Goal: Transaction & Acquisition: Purchase product/service

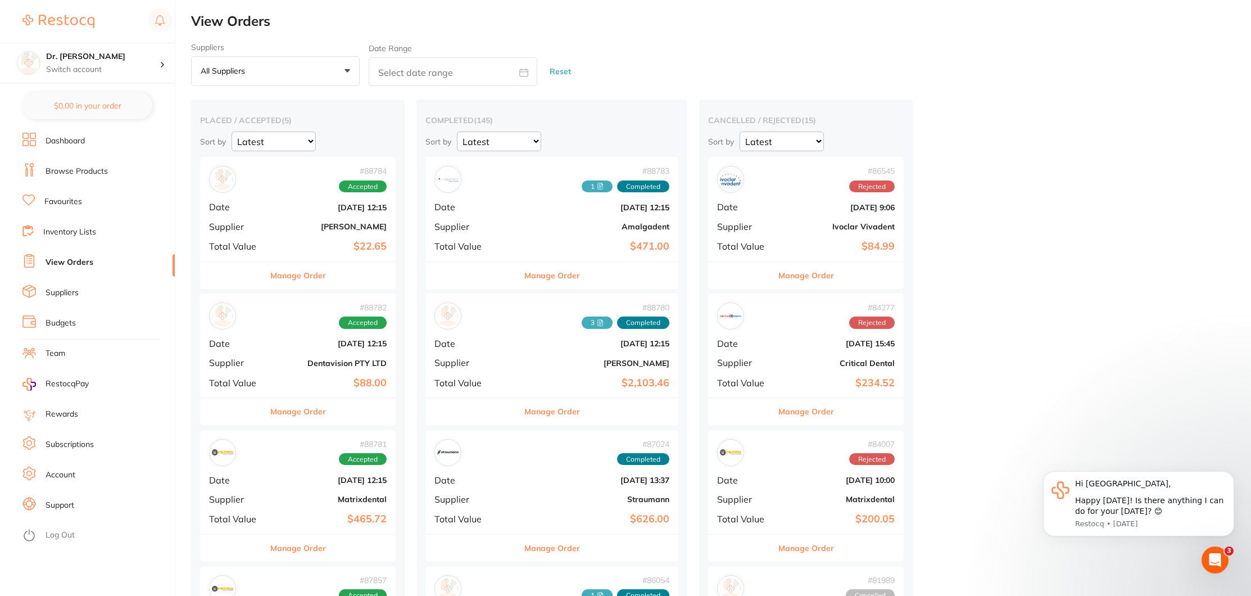
click at [59, 170] on link "Browse Products" at bounding box center [77, 171] width 62 height 11
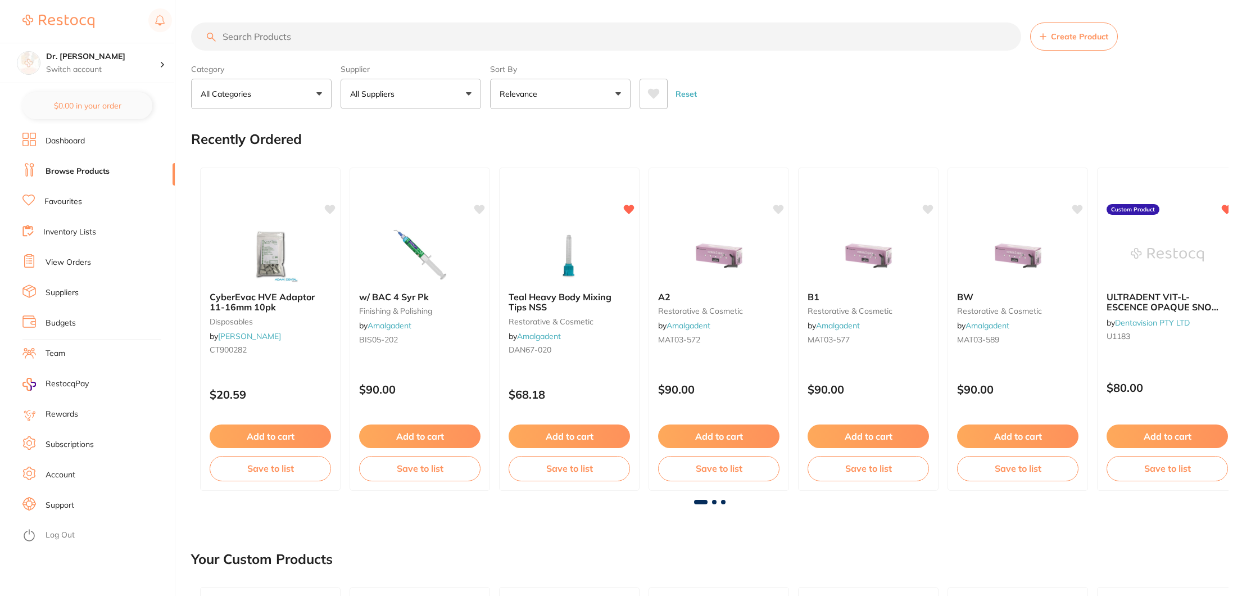
click at [253, 35] on input "search" at bounding box center [606, 36] width 830 height 28
type input "[PERSON_NAME] brush"
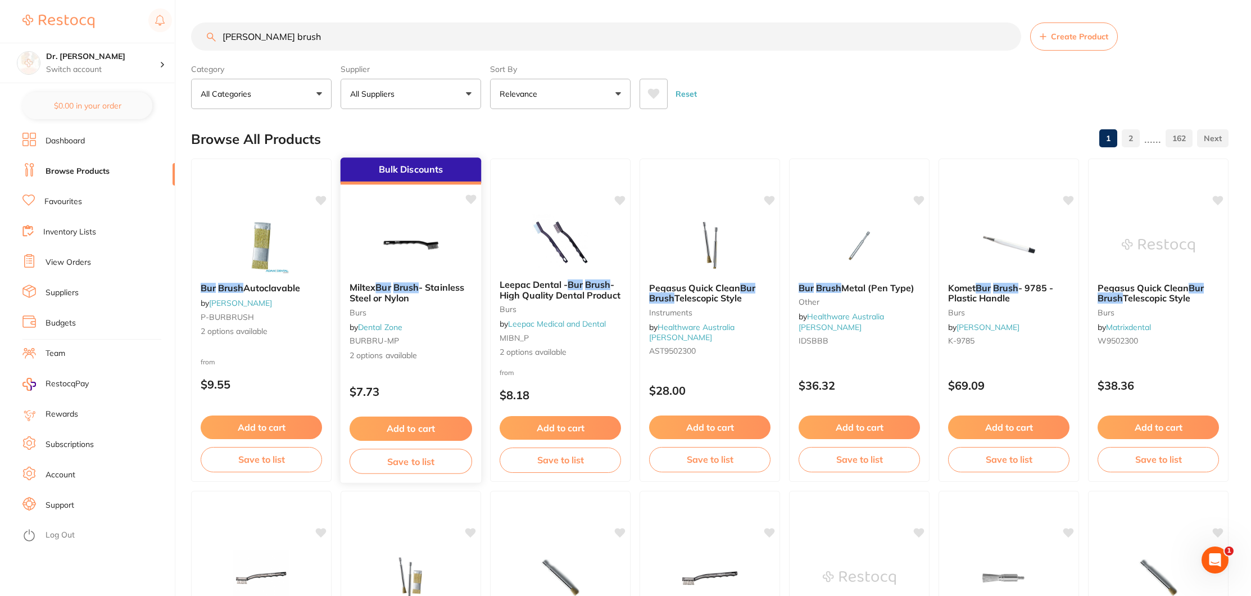
click at [420, 428] on button "Add to cart" at bounding box center [411, 428] width 123 height 24
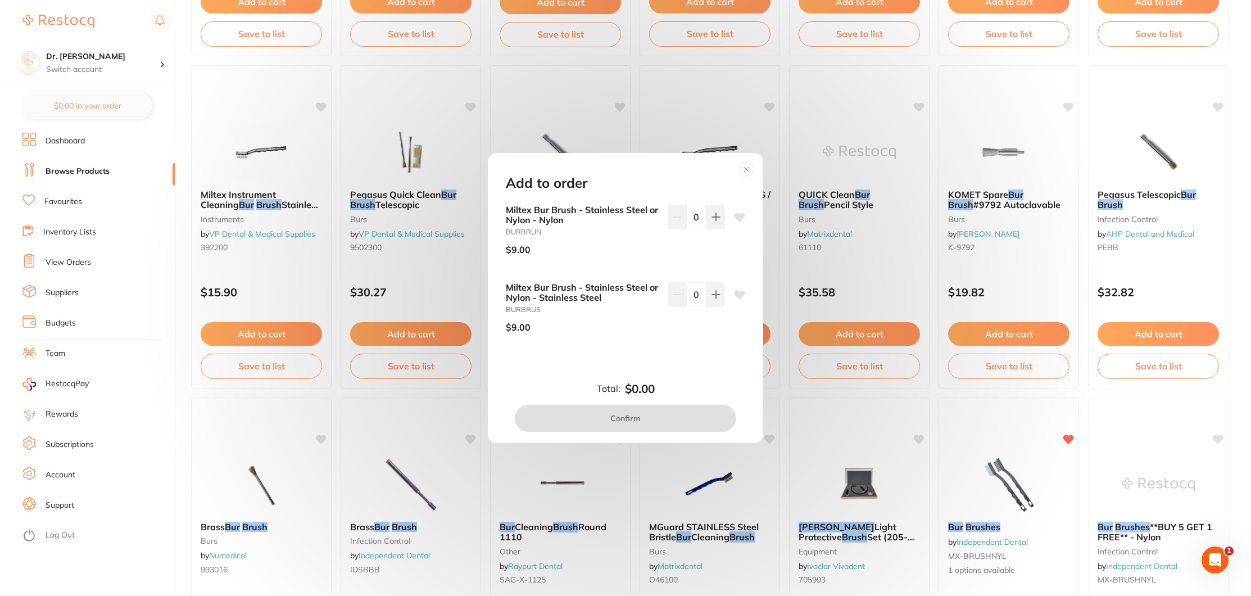
scroll to position [433, 0]
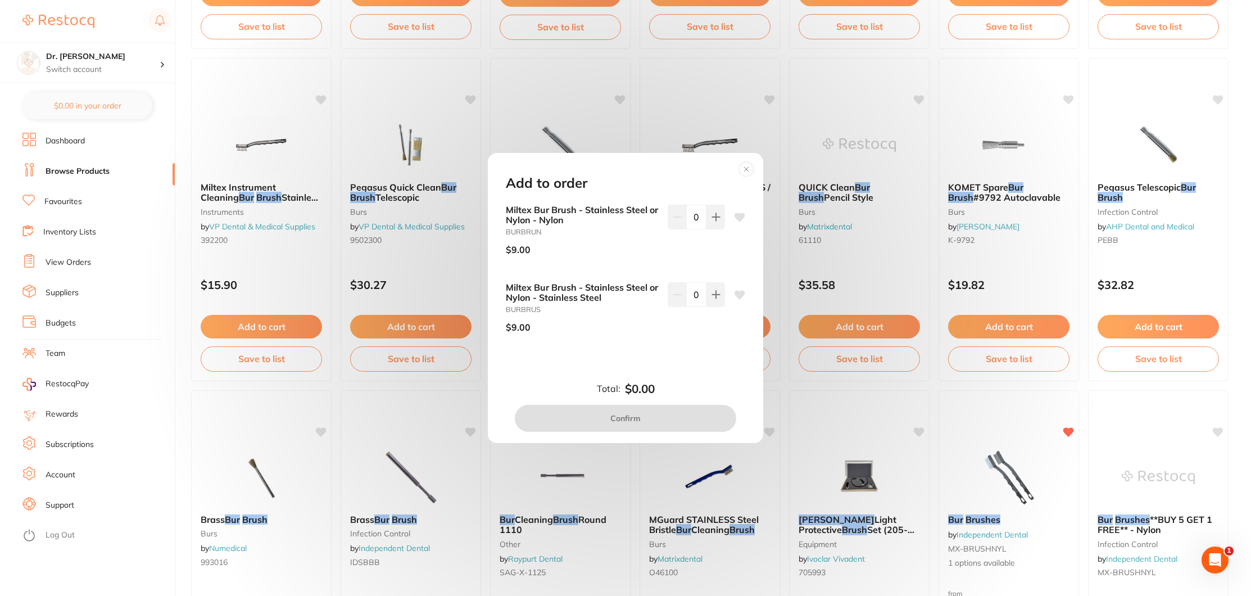
click at [752, 168] on circle at bounding box center [746, 169] width 13 height 13
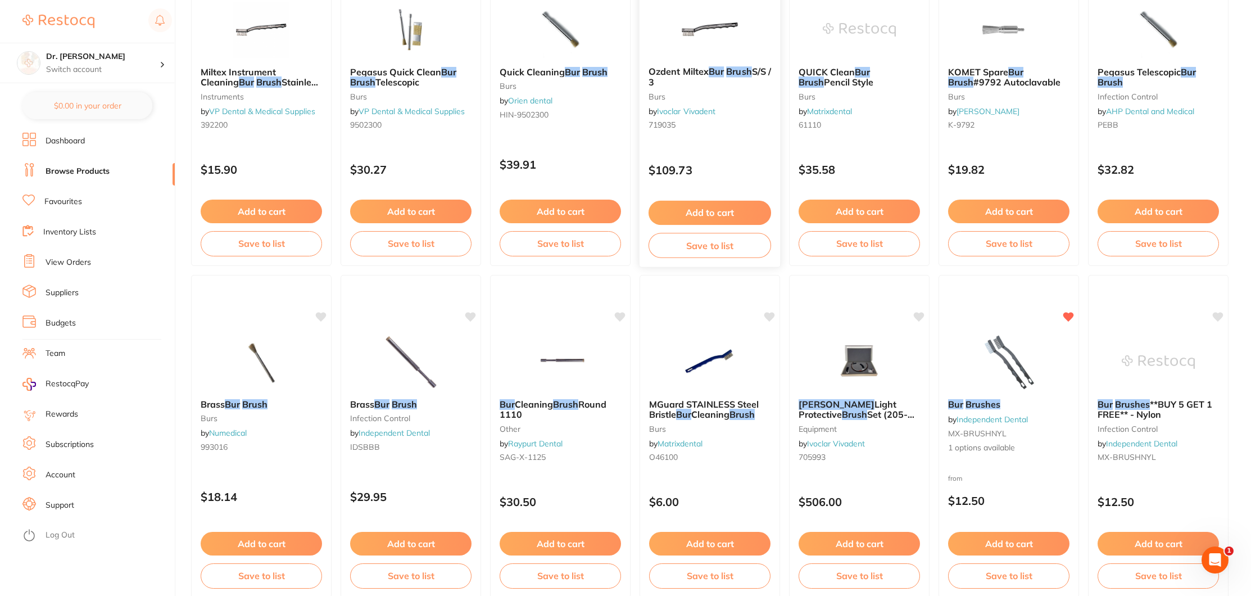
scroll to position [557, 0]
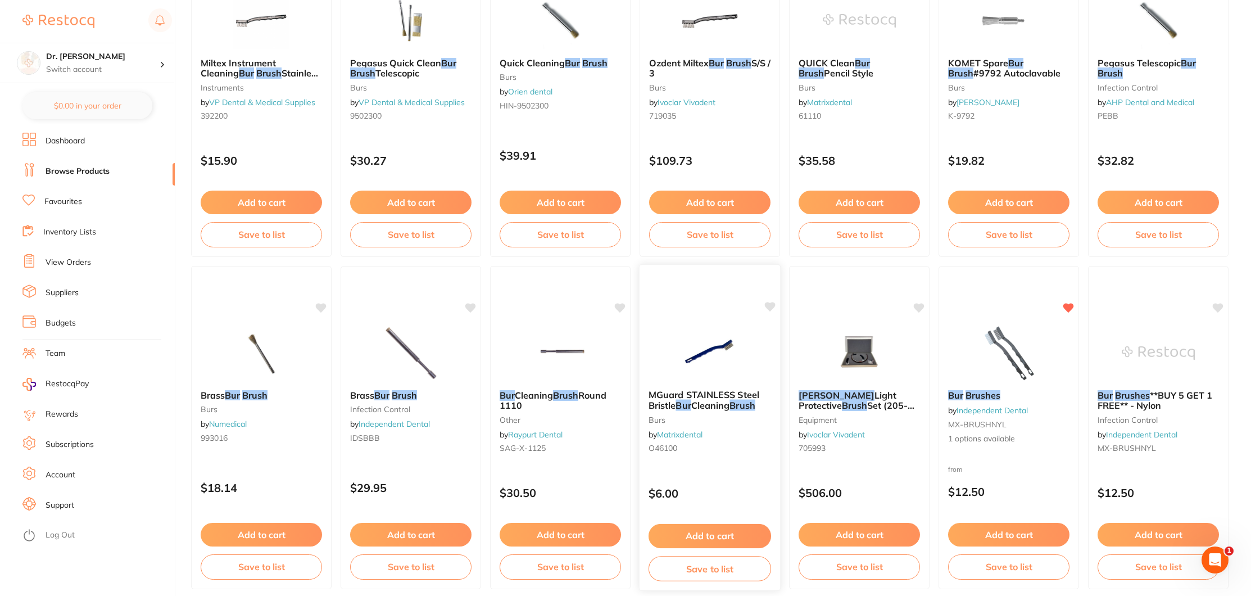
click at [696, 528] on button "Add to cart" at bounding box center [710, 536] width 123 height 24
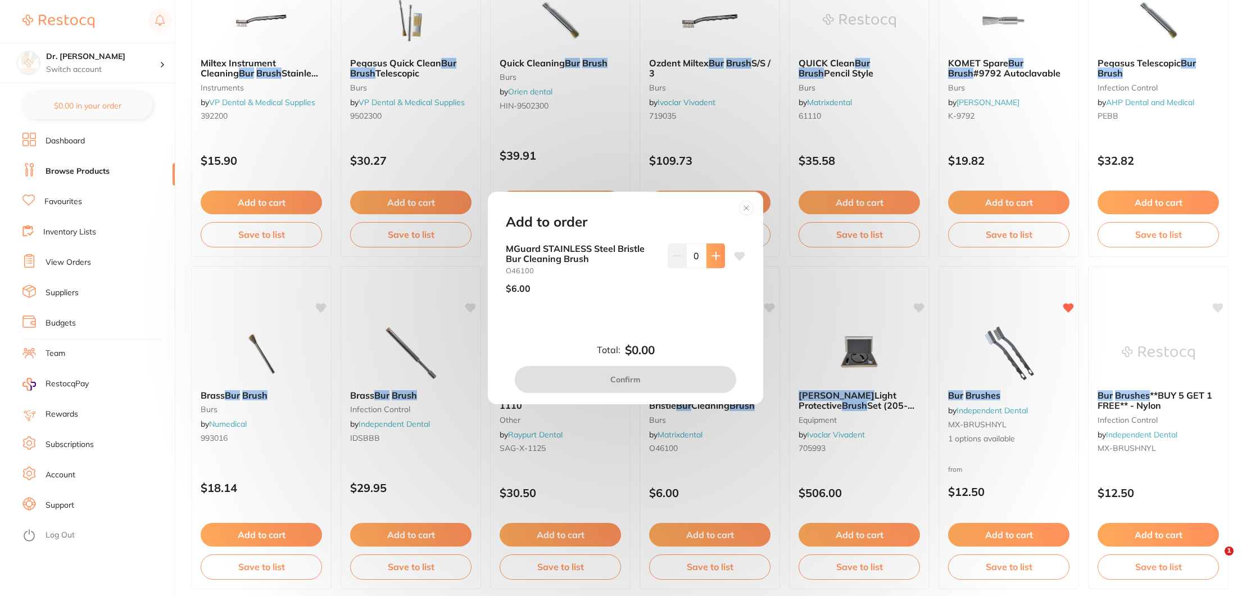
click at [710, 250] on button at bounding box center [715, 255] width 19 height 25
click at [714, 259] on icon at bounding box center [715, 255] width 9 height 9
type input "2"
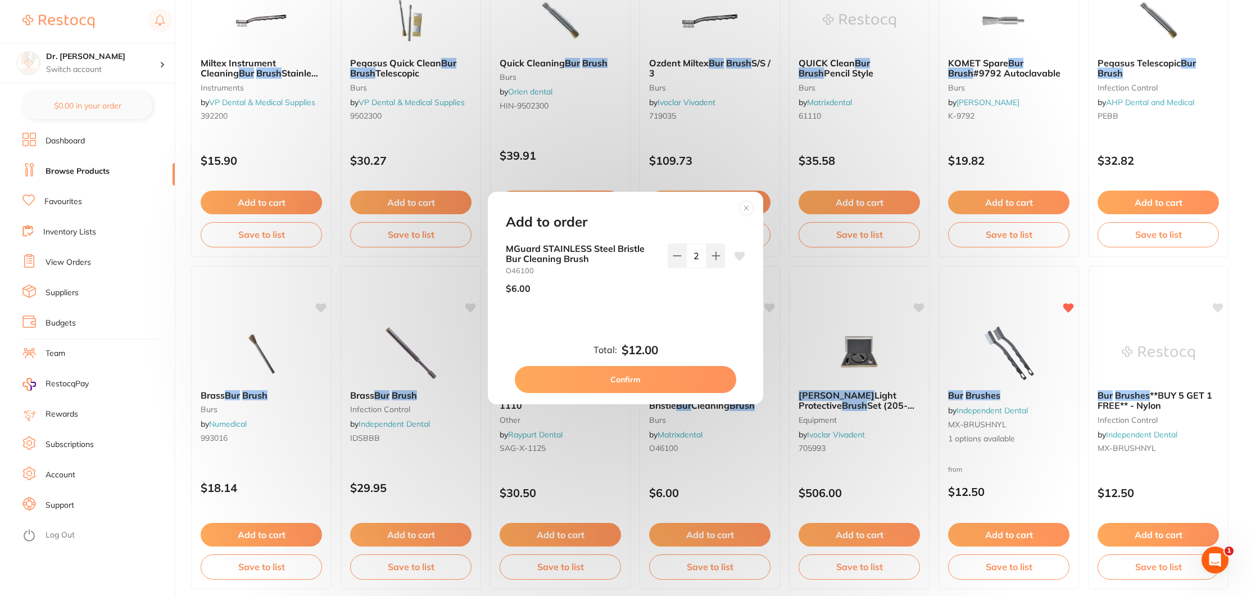
click at [738, 253] on icon at bounding box center [740, 255] width 11 height 9
click at [646, 383] on button "Confirm" at bounding box center [625, 379] width 221 height 27
checkbox input "false"
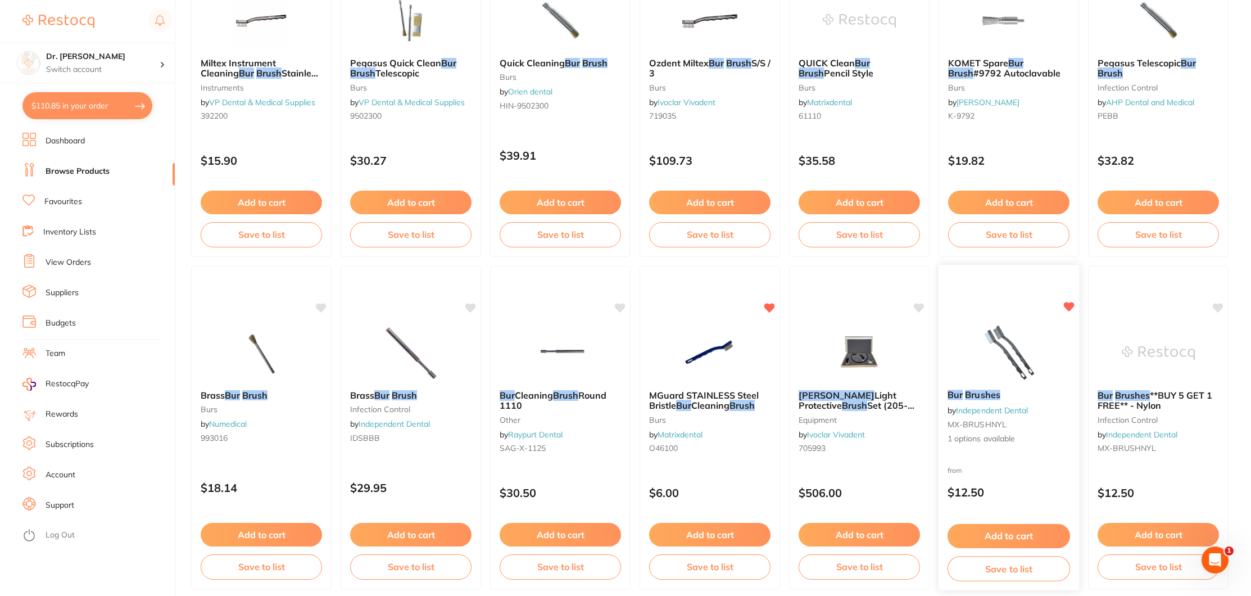
click at [966, 418] on div "Bur Brushes by Independent Dental MX-BRUSHNYL 1 options available" at bounding box center [1009, 416] width 140 height 73
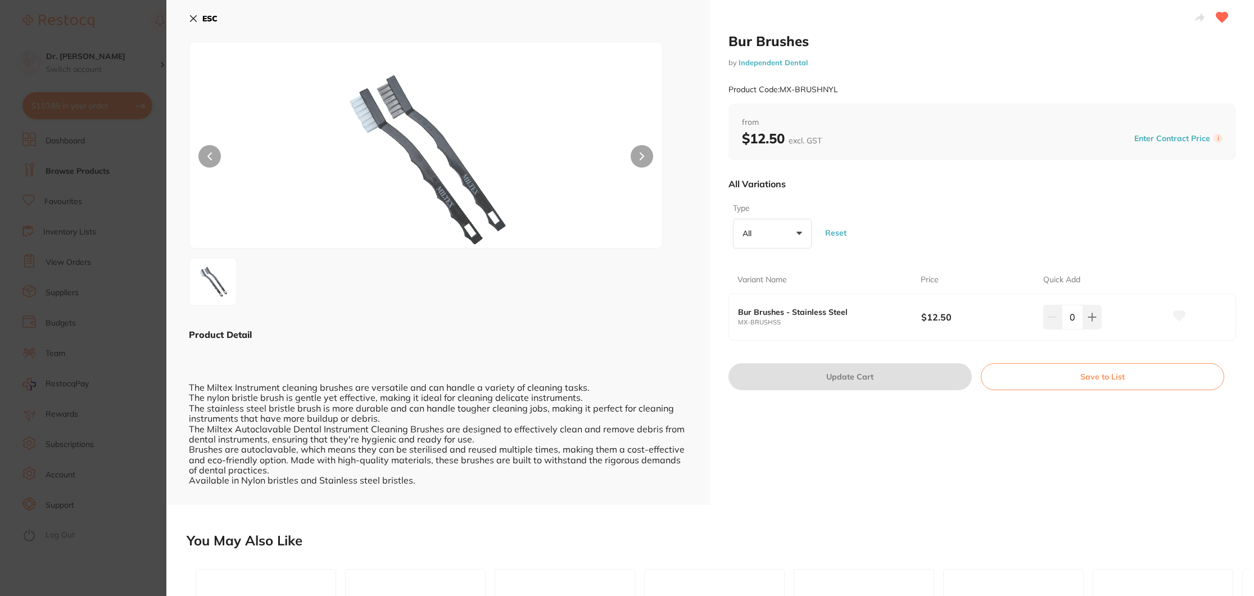
click at [192, 19] on icon at bounding box center [193, 18] width 9 height 9
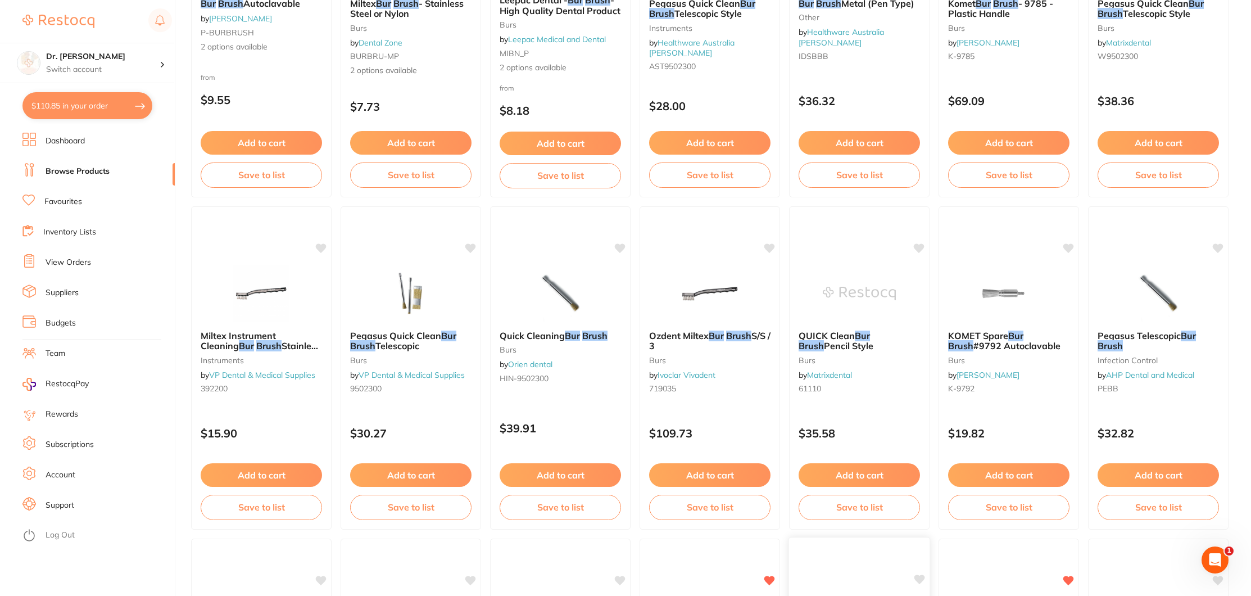
scroll to position [283, 0]
